Goal: Task Accomplishment & Management: Manage account settings

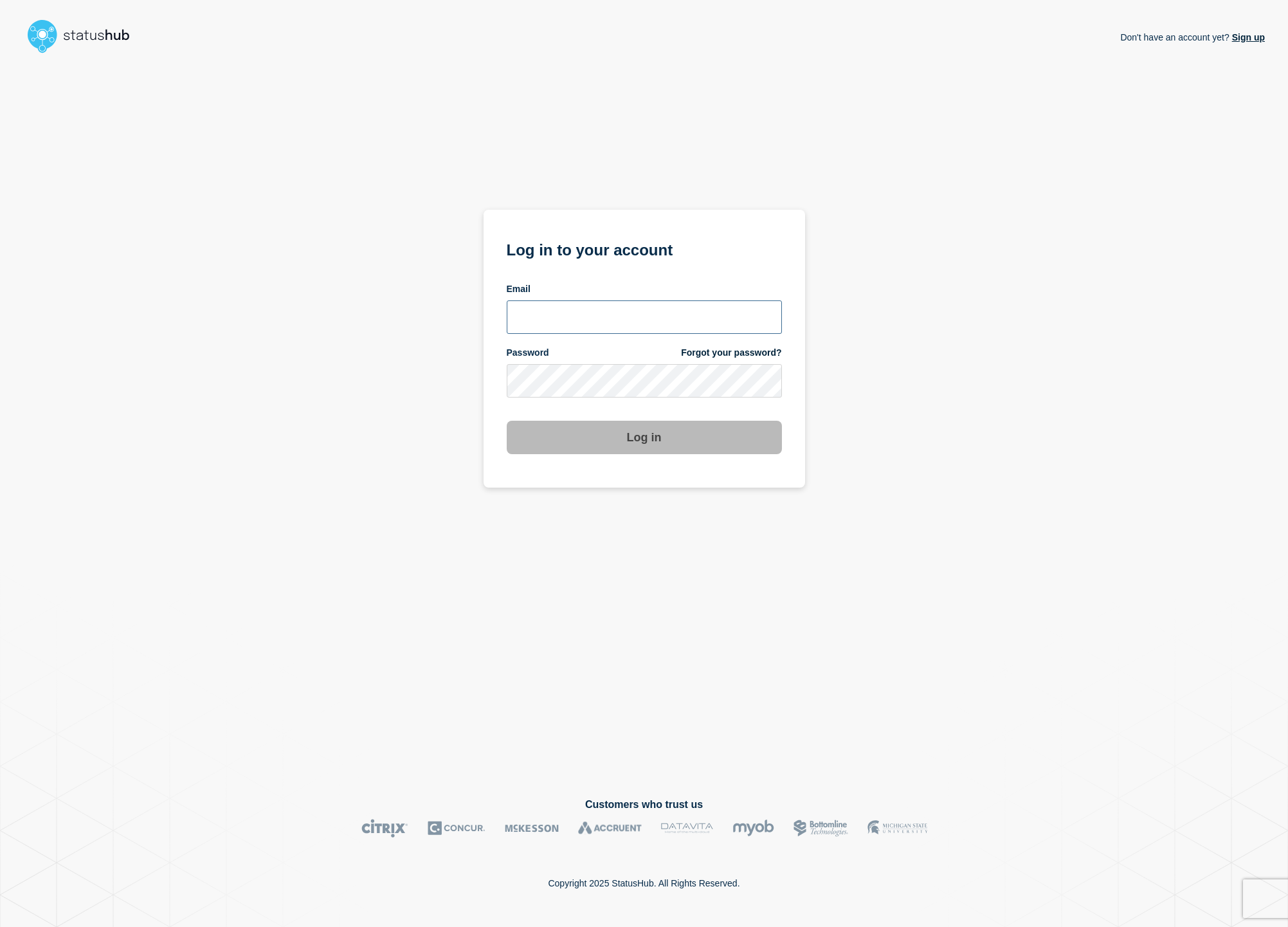
type input "cfoster@gwu.edu"
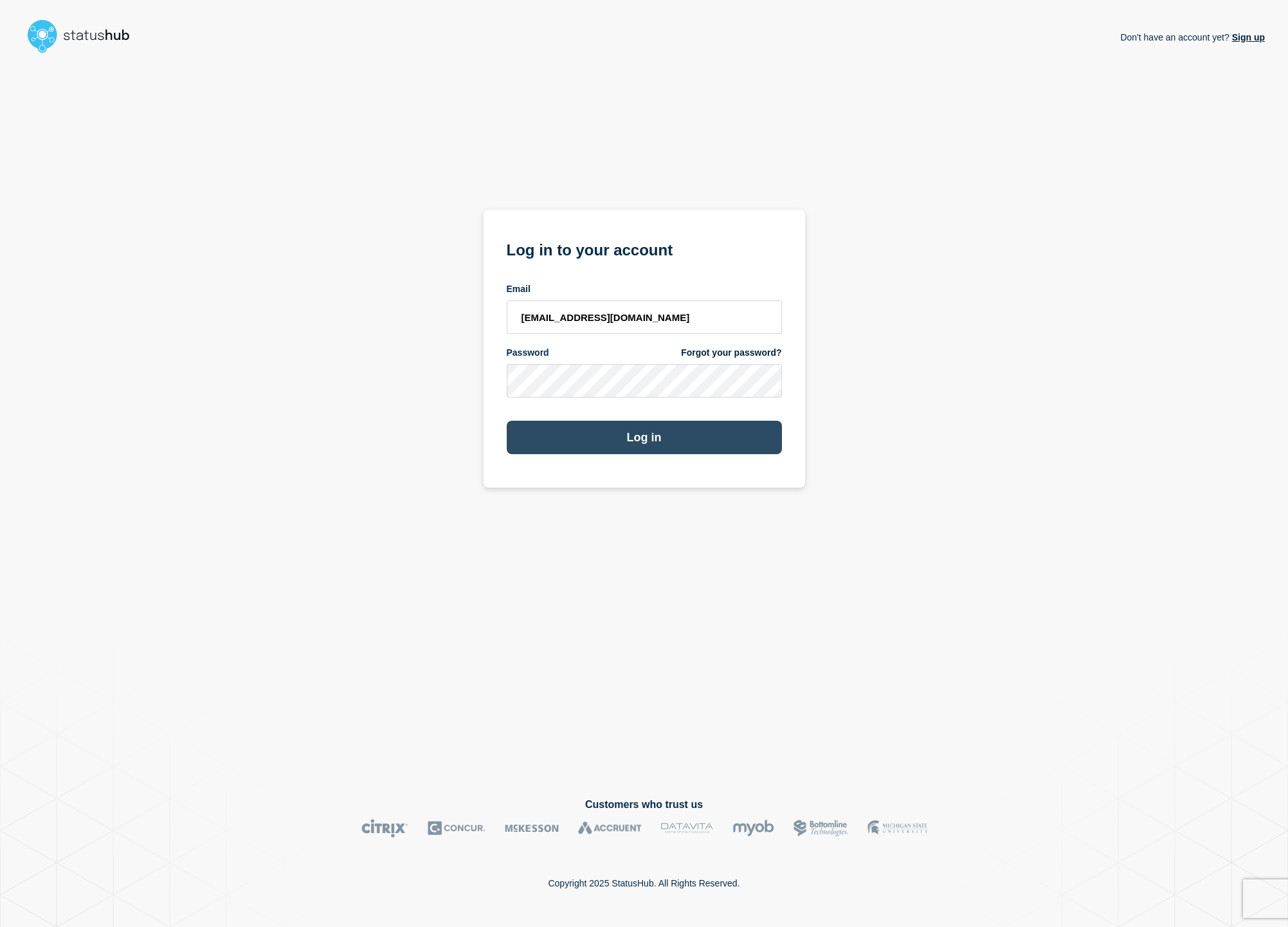
click at [591, 439] on button "Log in" at bounding box center [644, 437] width 275 height 33
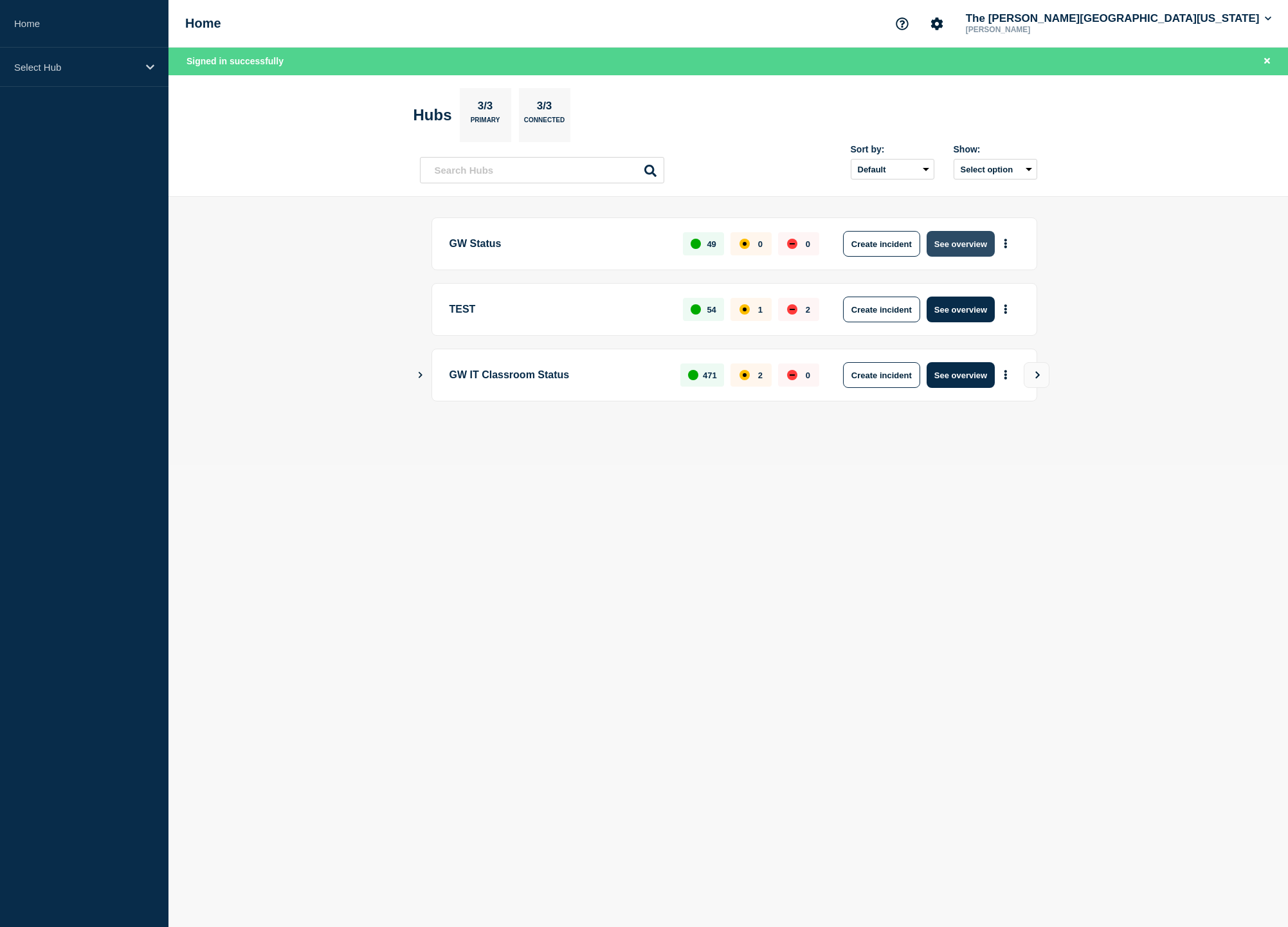
click at [964, 245] on button "See overview" at bounding box center [960, 243] width 68 height 25
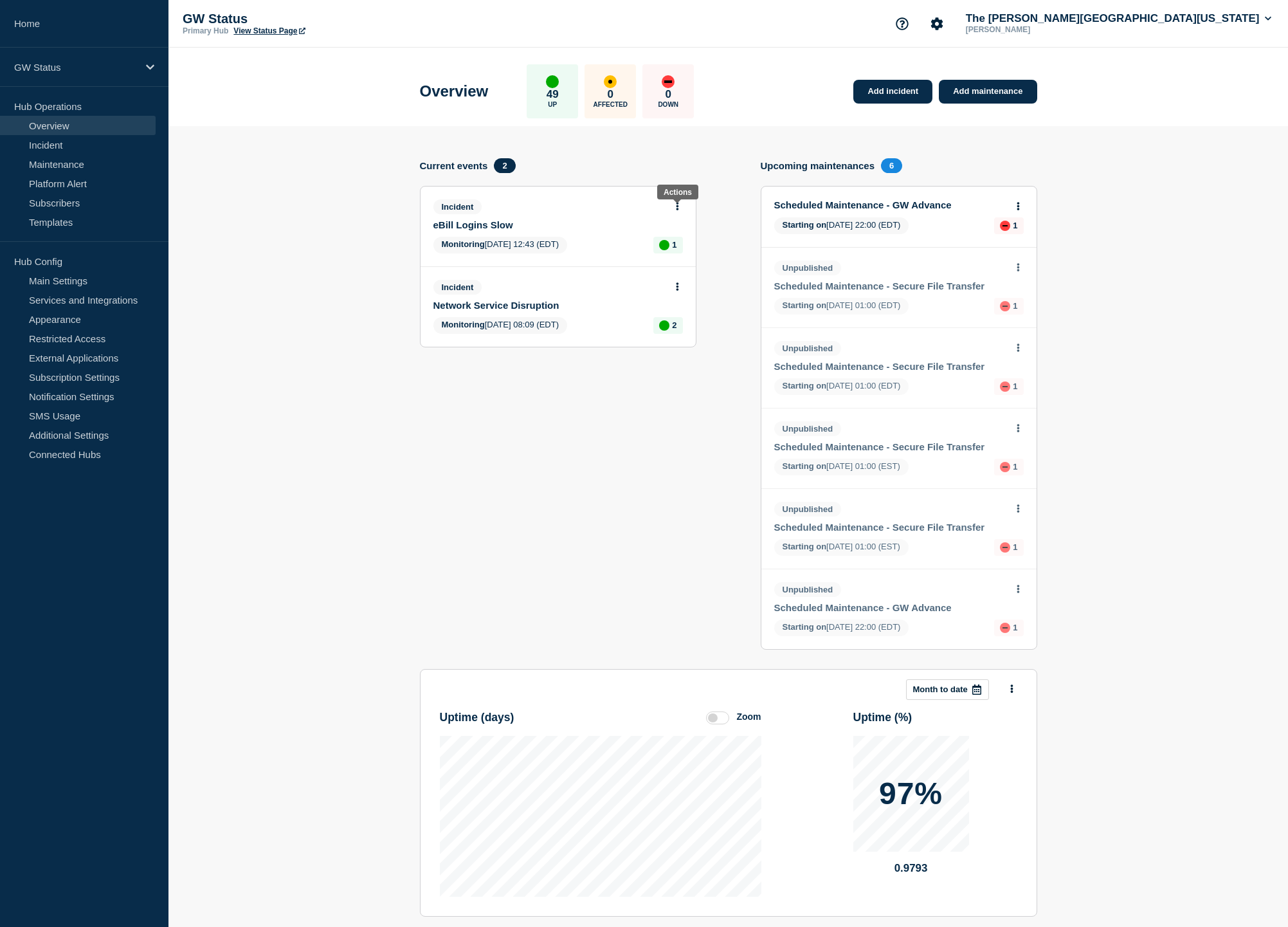
click at [674, 208] on button at bounding box center [677, 207] width 11 height 11
click at [676, 263] on link "Update incident" at bounding box center [676, 258] width 62 height 10
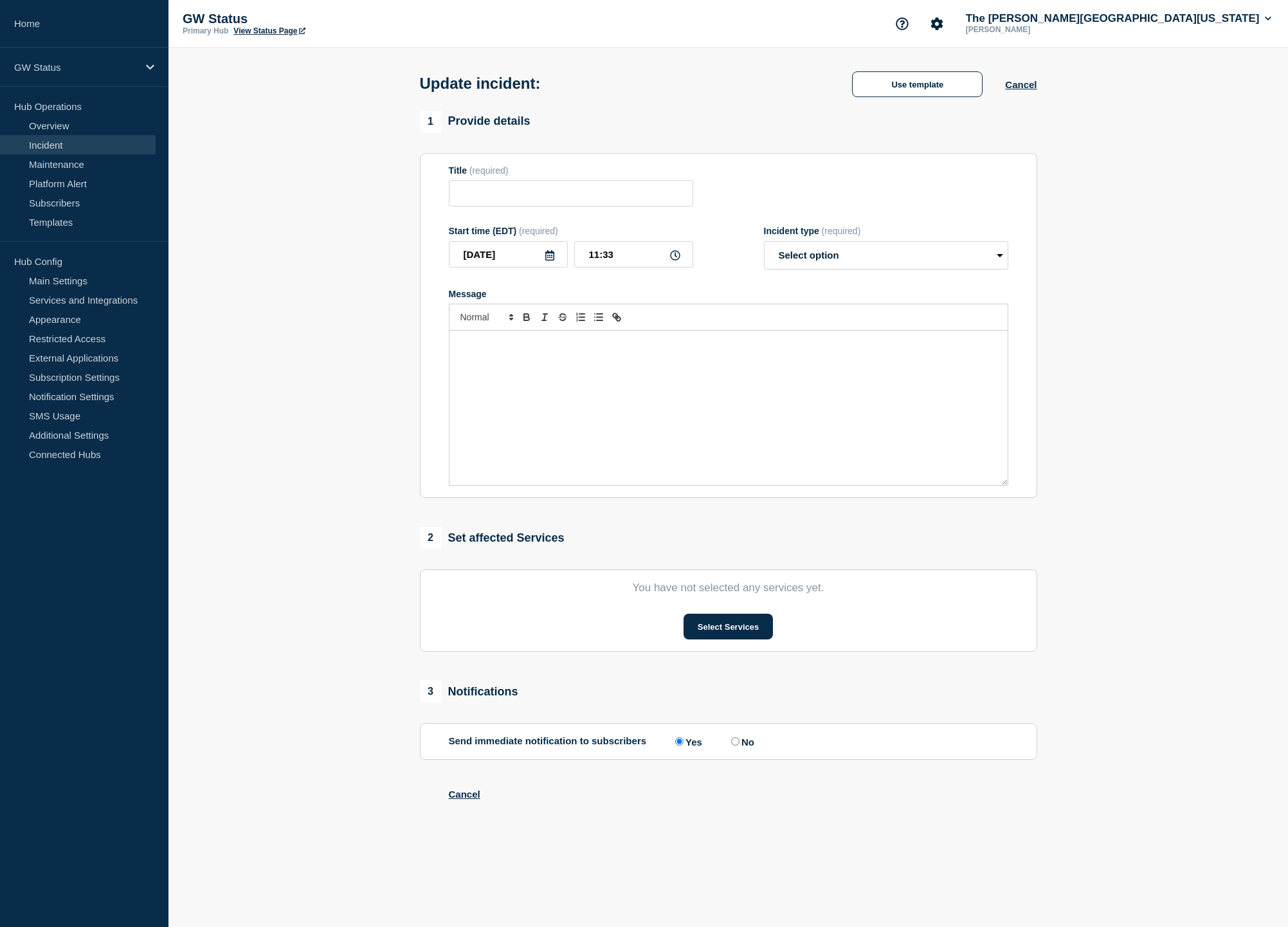
type input "eBill Logins Slow"
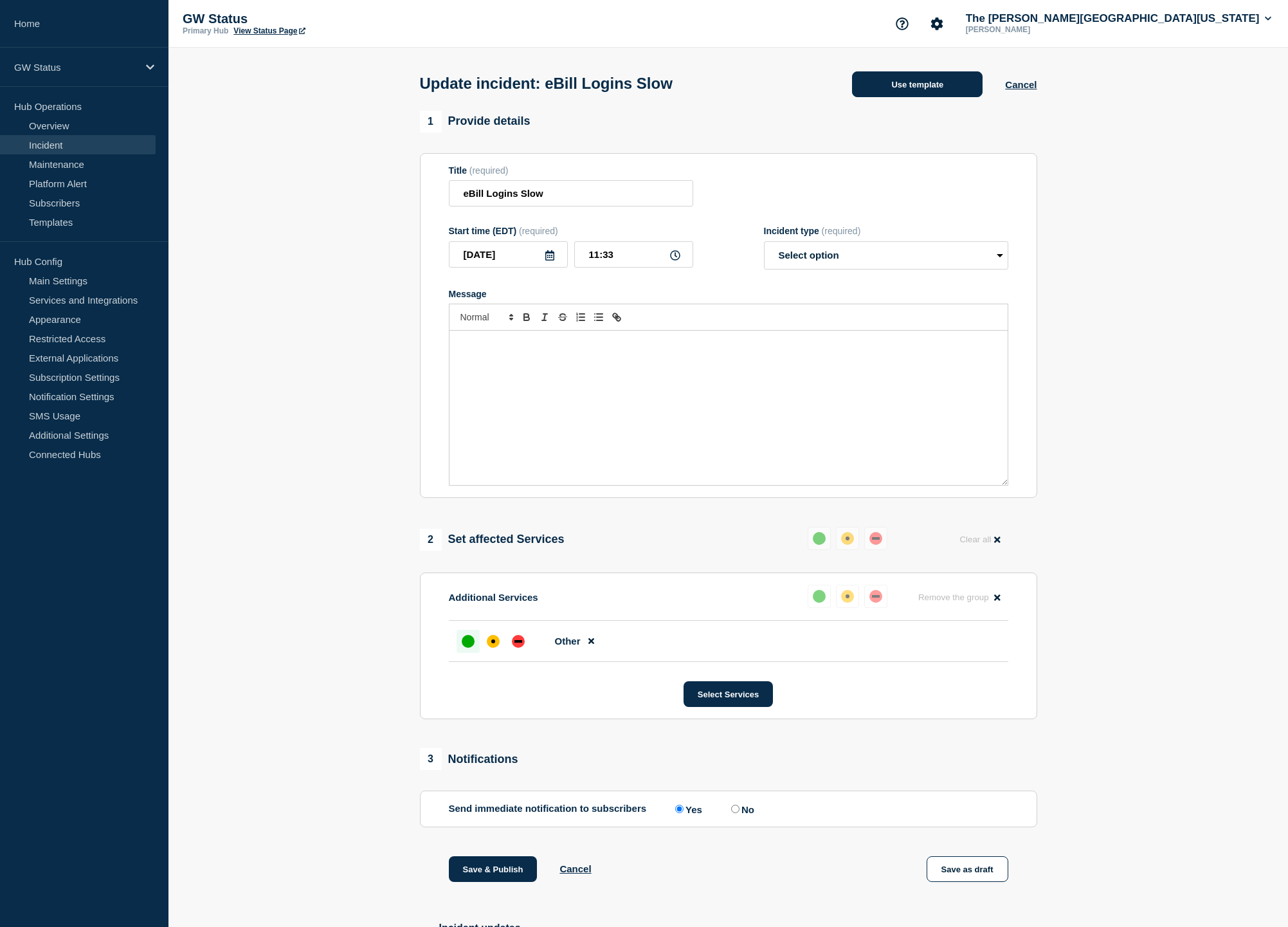
click at [896, 87] on button "Use template" at bounding box center [917, 84] width 131 height 25
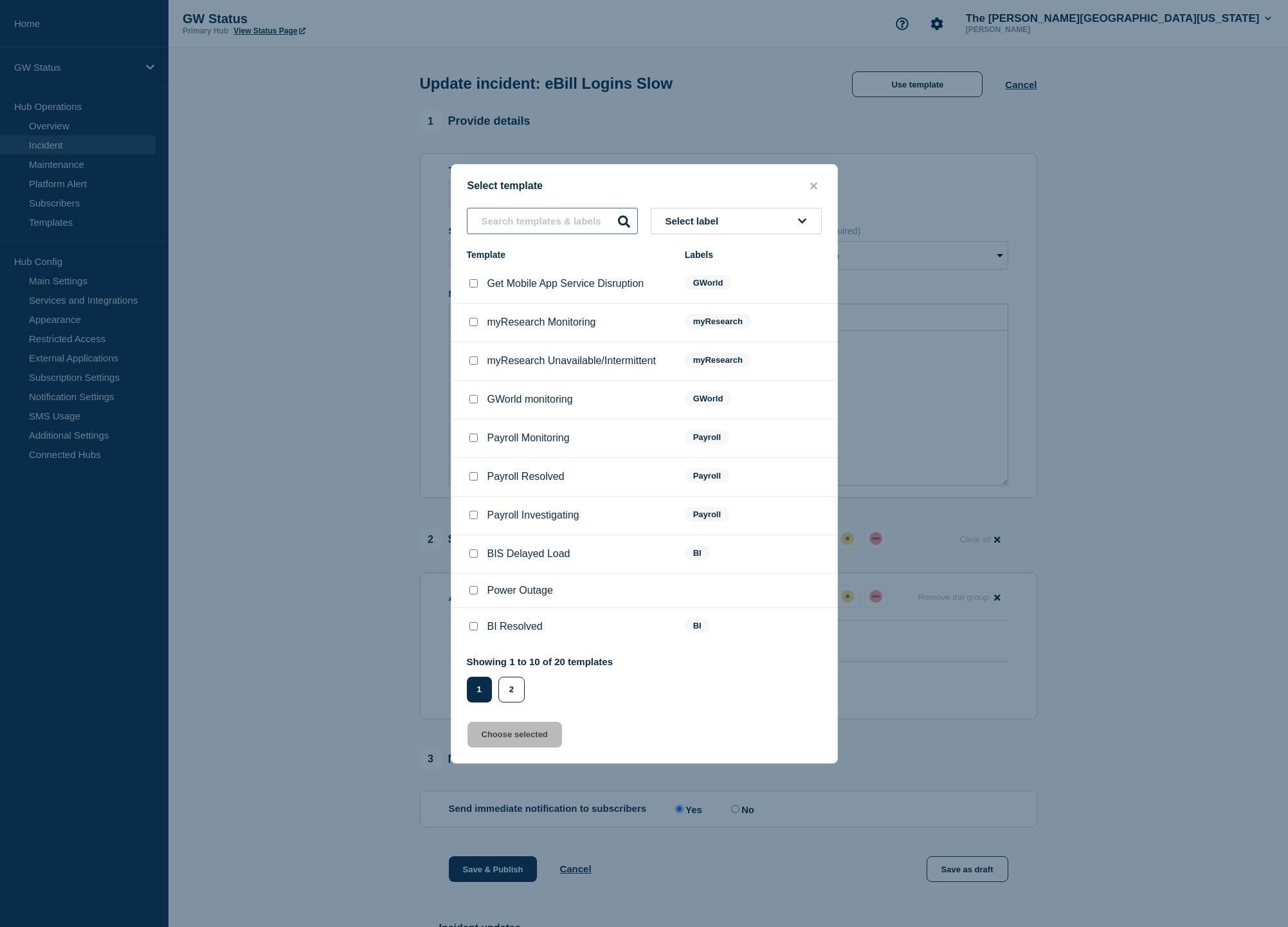
click at [581, 211] on input "text" at bounding box center [552, 221] width 171 height 26
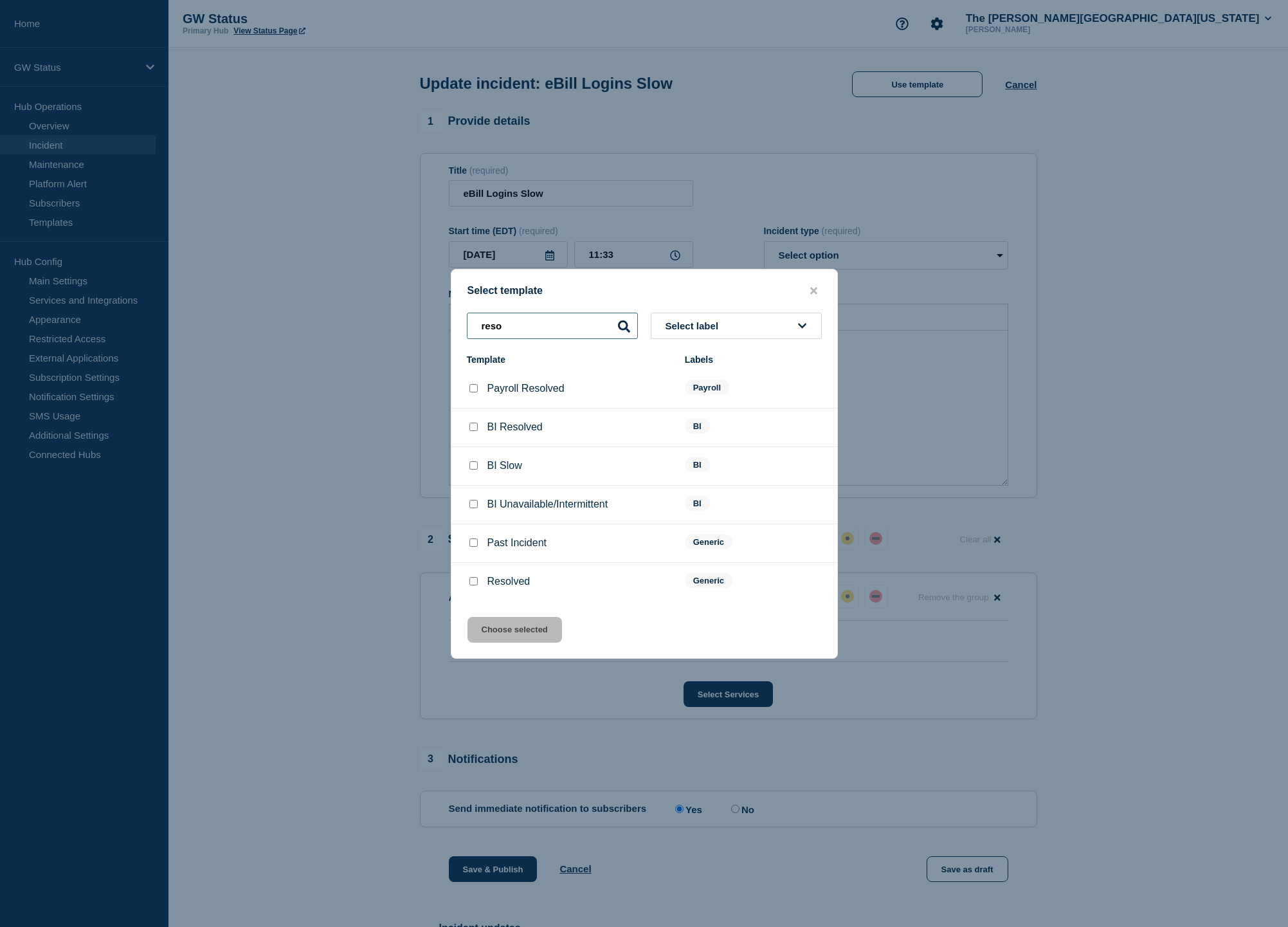
scroll to position [0, 1]
type input "reso"
click at [467, 589] on div at bounding box center [473, 582] width 13 height 13
click at [471, 585] on input "Resolved checkbox" at bounding box center [474, 581] width 8 height 8
checkbox input "true"
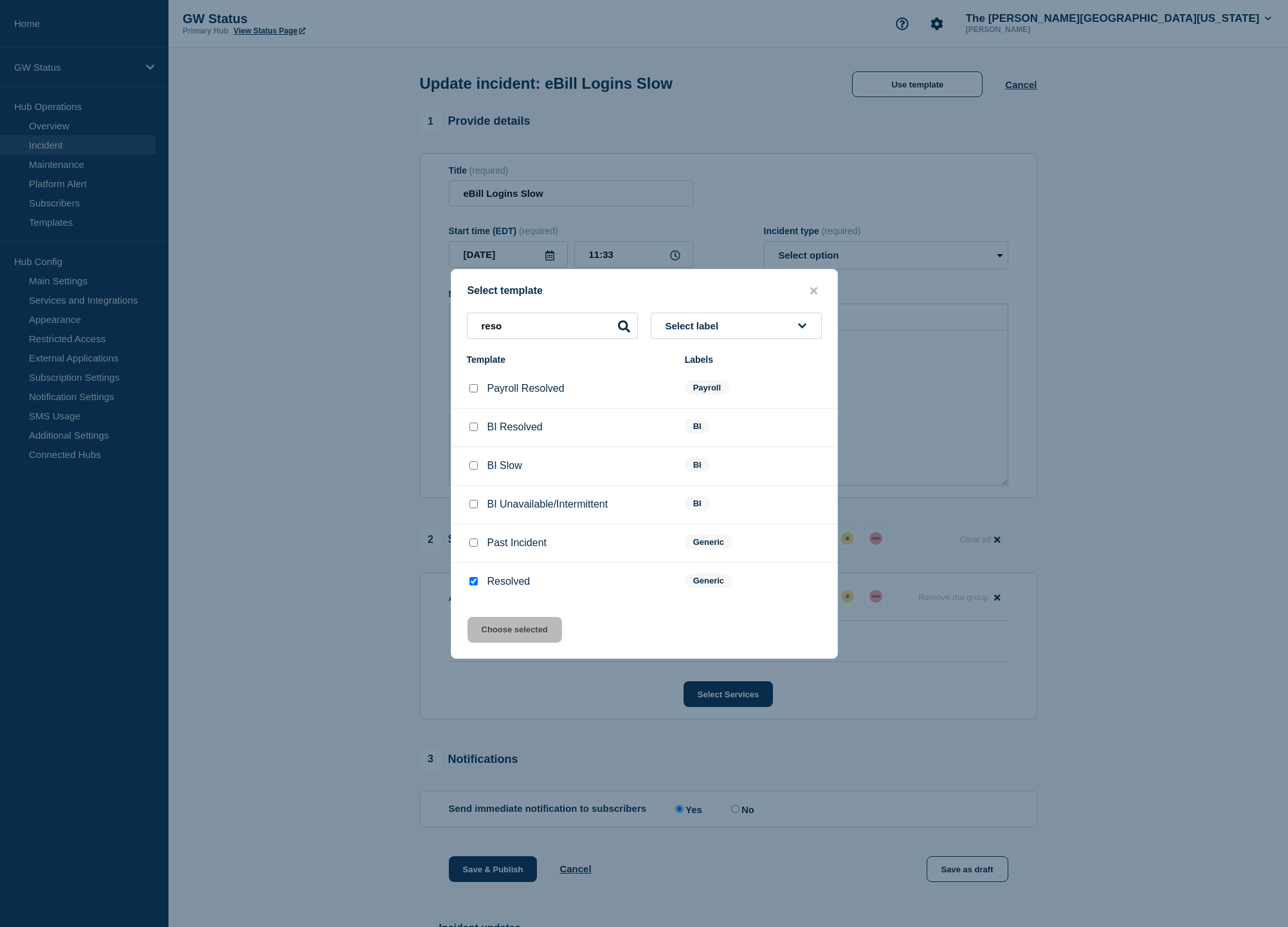
scroll to position [-1, 0]
click at [513, 643] on button "Choose selected" at bounding box center [514, 629] width 95 height 25
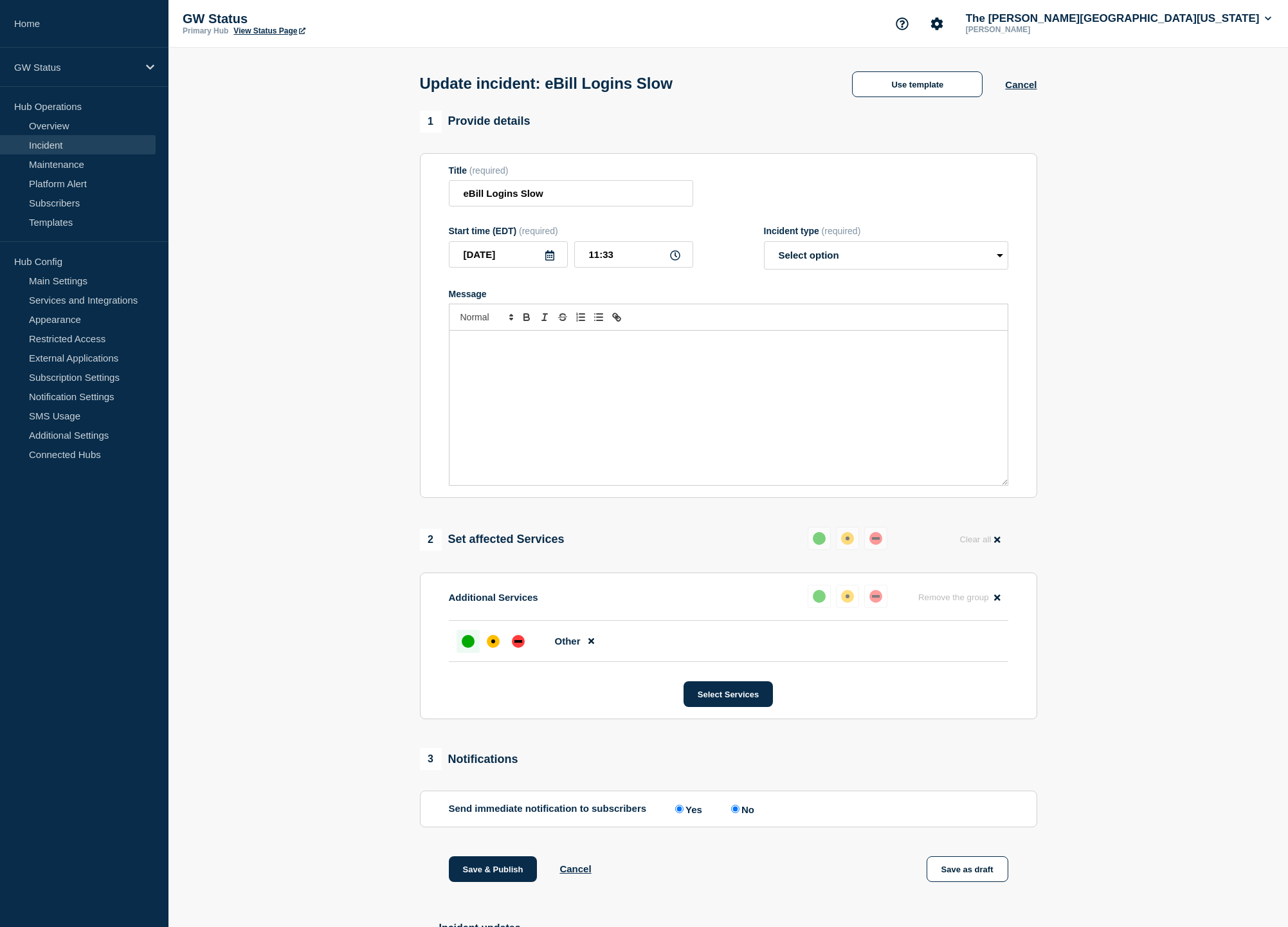
select select "resolved"
radio input "false"
radio input "true"
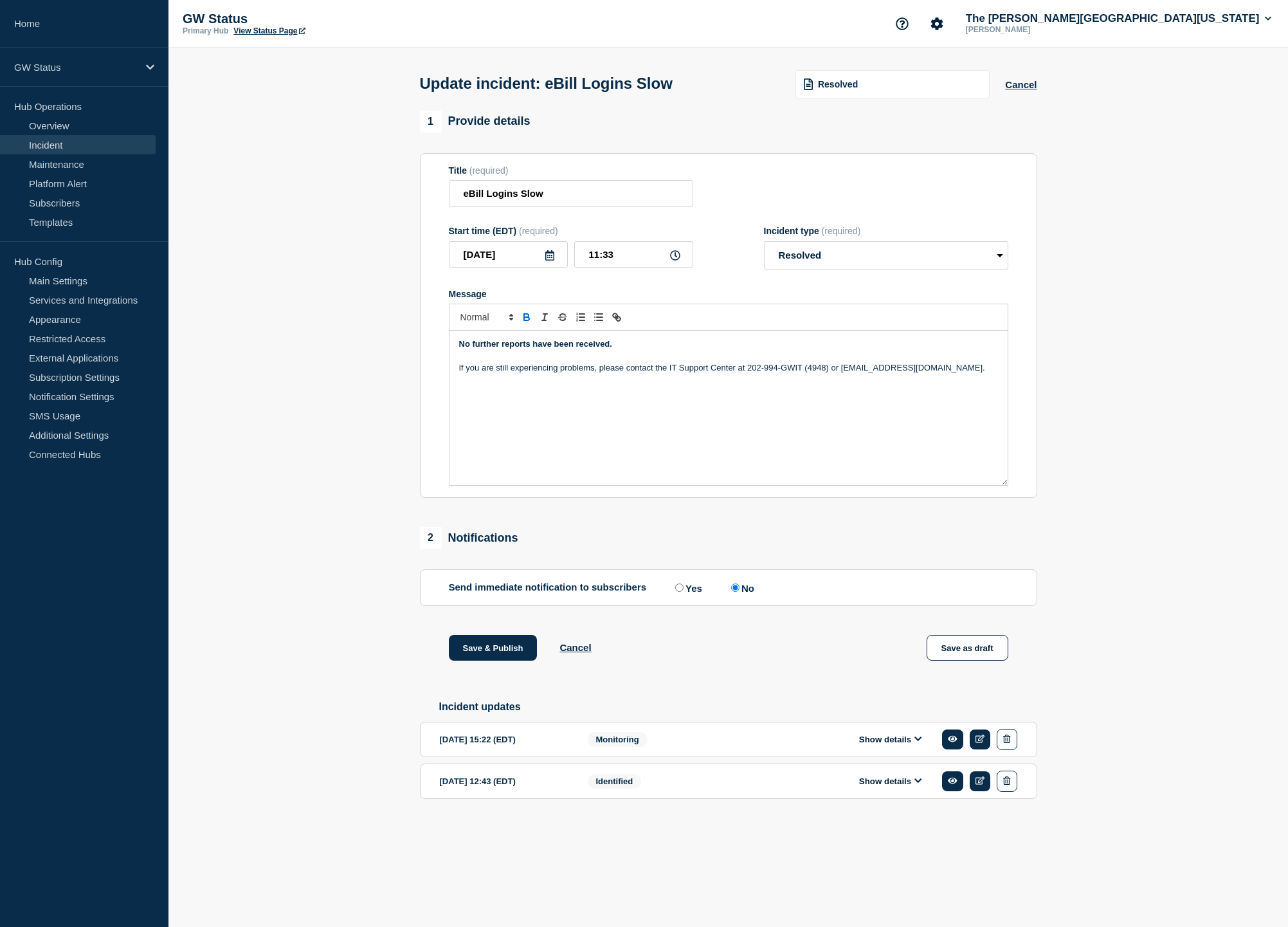
scroll to position [0, 0]
click at [502, 661] on button "Save & Publish" at bounding box center [493, 648] width 88 height 25
